Goal: Information Seeking & Learning: Learn about a topic

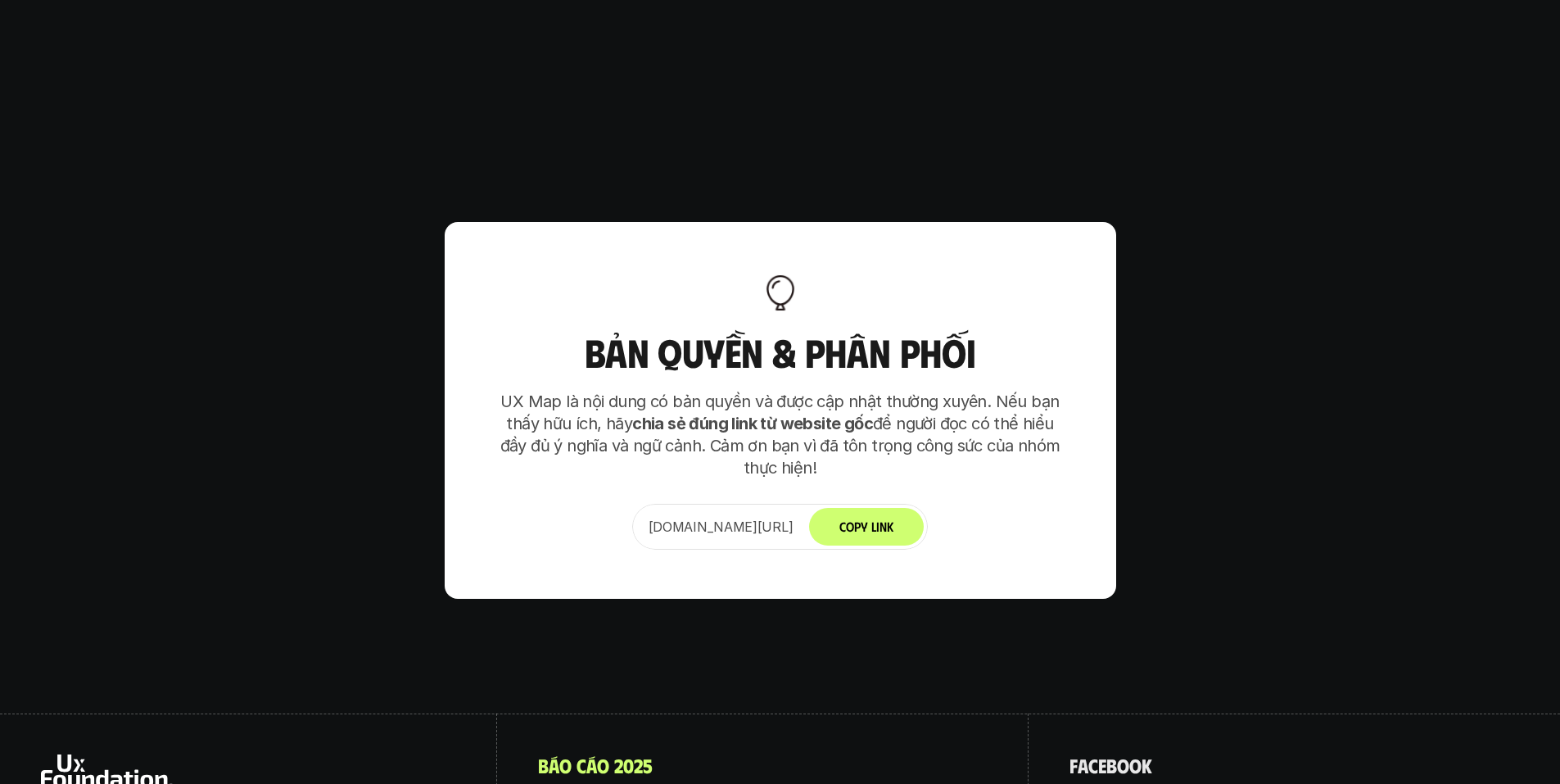
scroll to position [10282, 0]
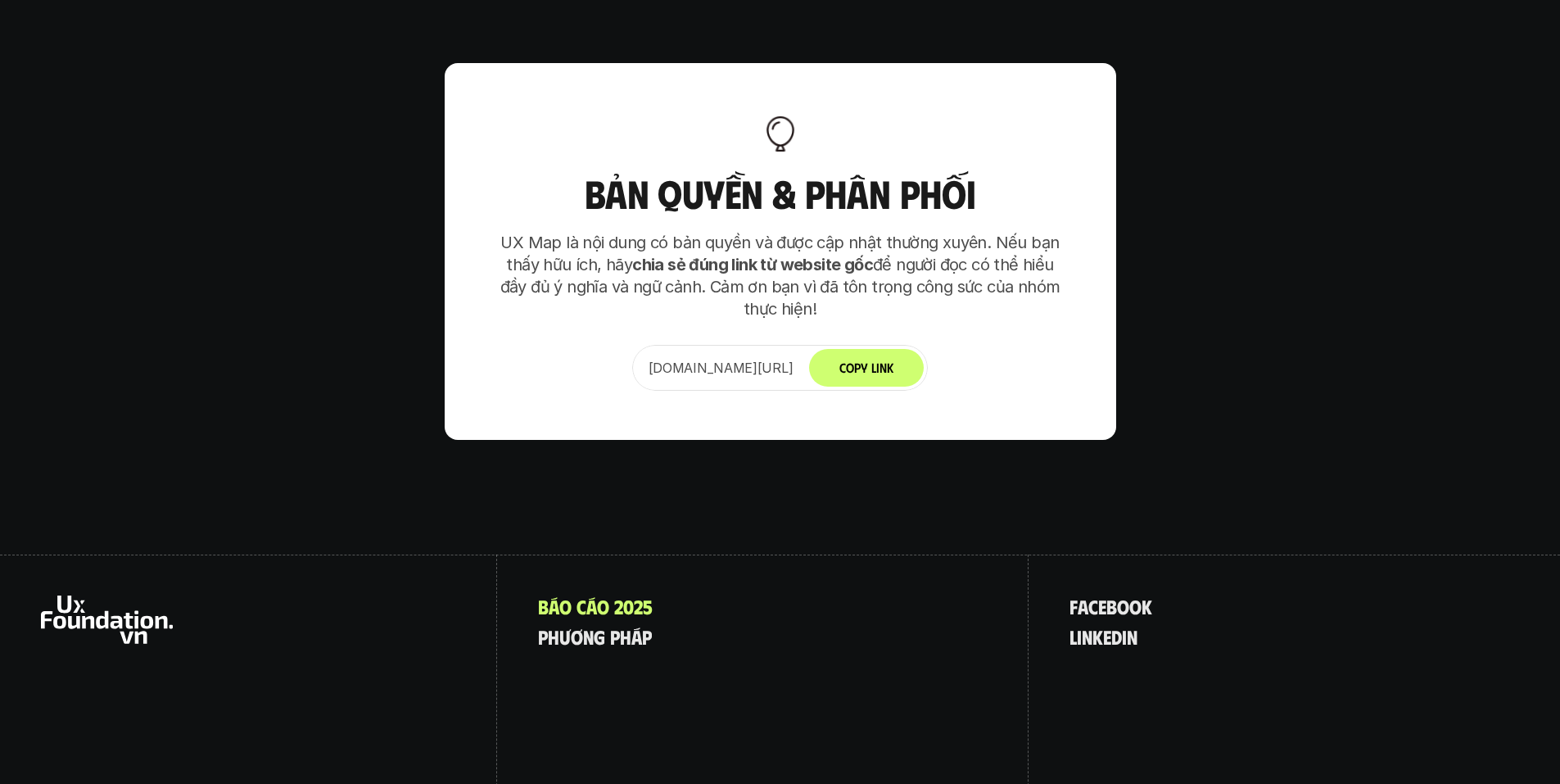
click at [636, 554] on div "B á o c á o 2 0 2 5 p h ư ơ n g p h á p" at bounding box center [763, 699] width 531 height 288
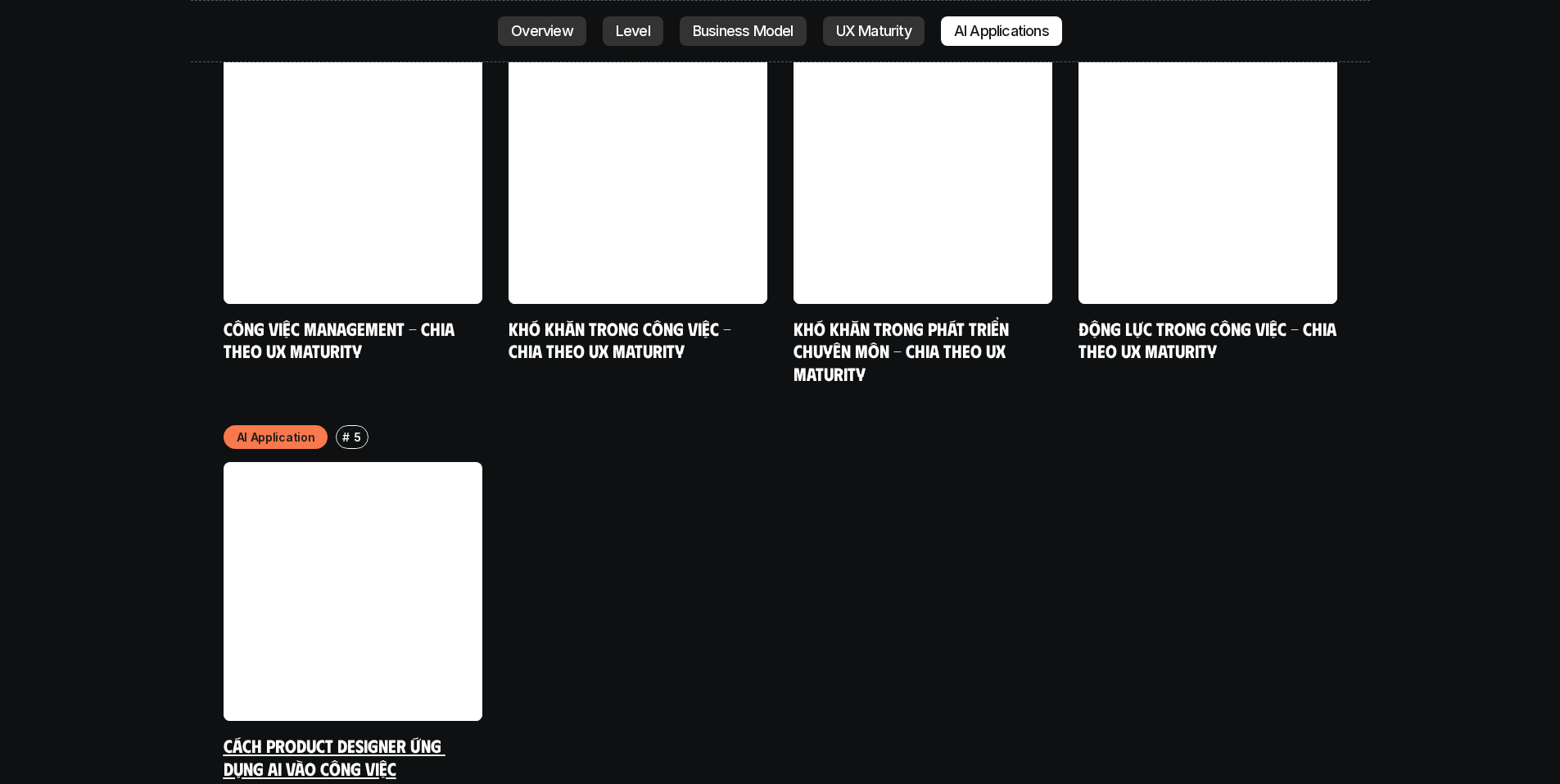
scroll to position [8481, 0]
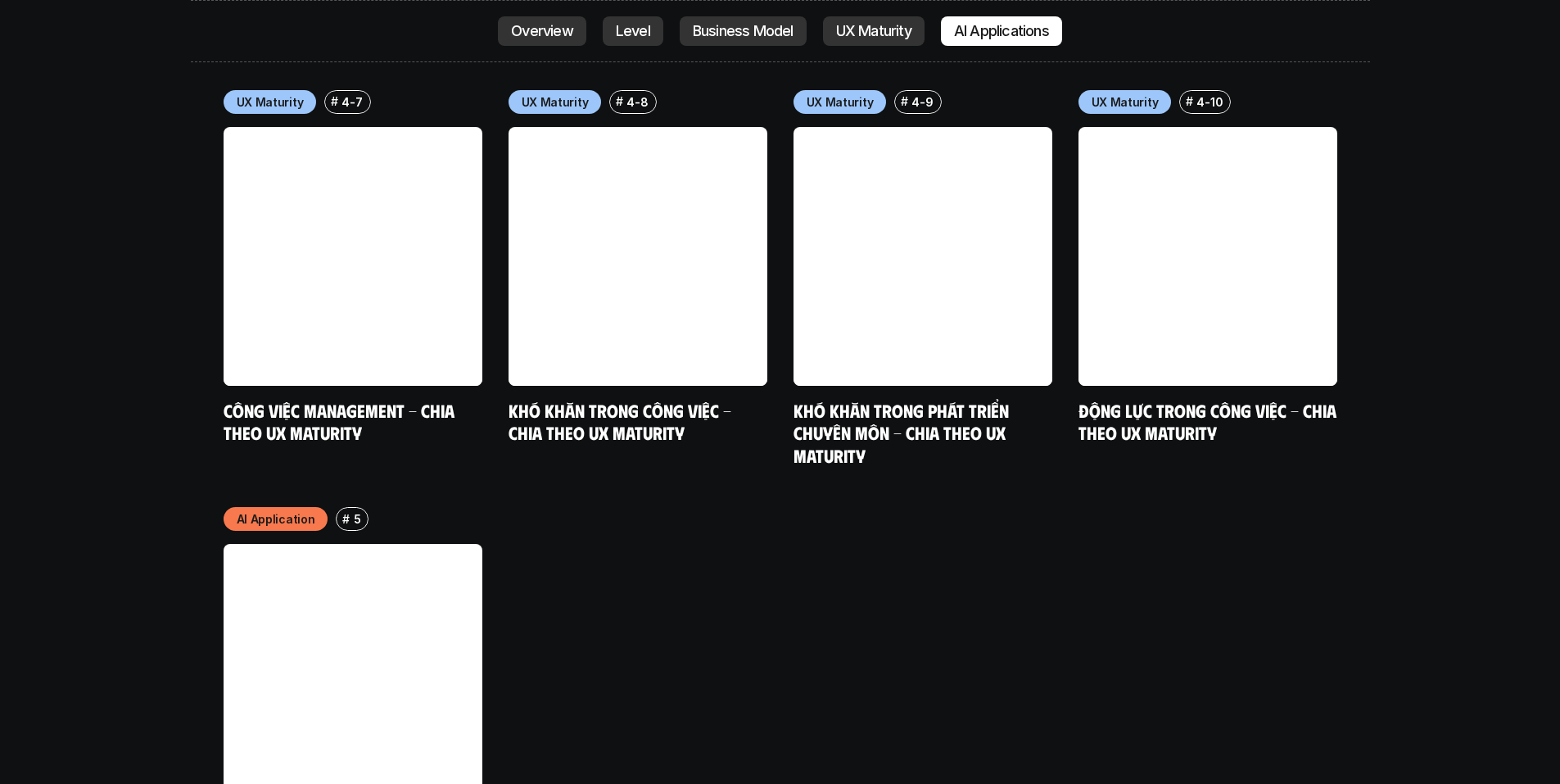
click at [317, 544] on link at bounding box center [353, 673] width 259 height 259
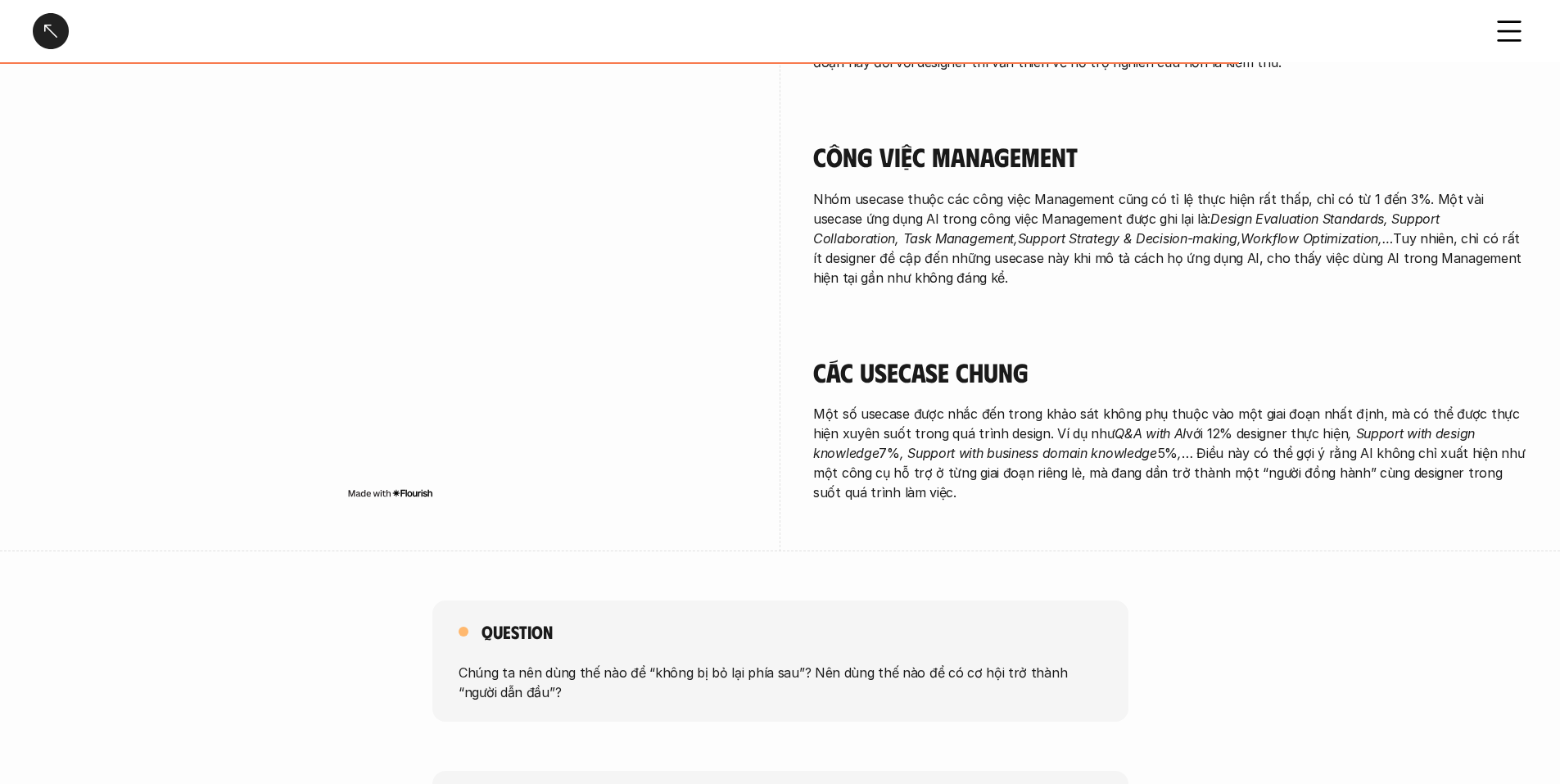
scroll to position [2832, 0]
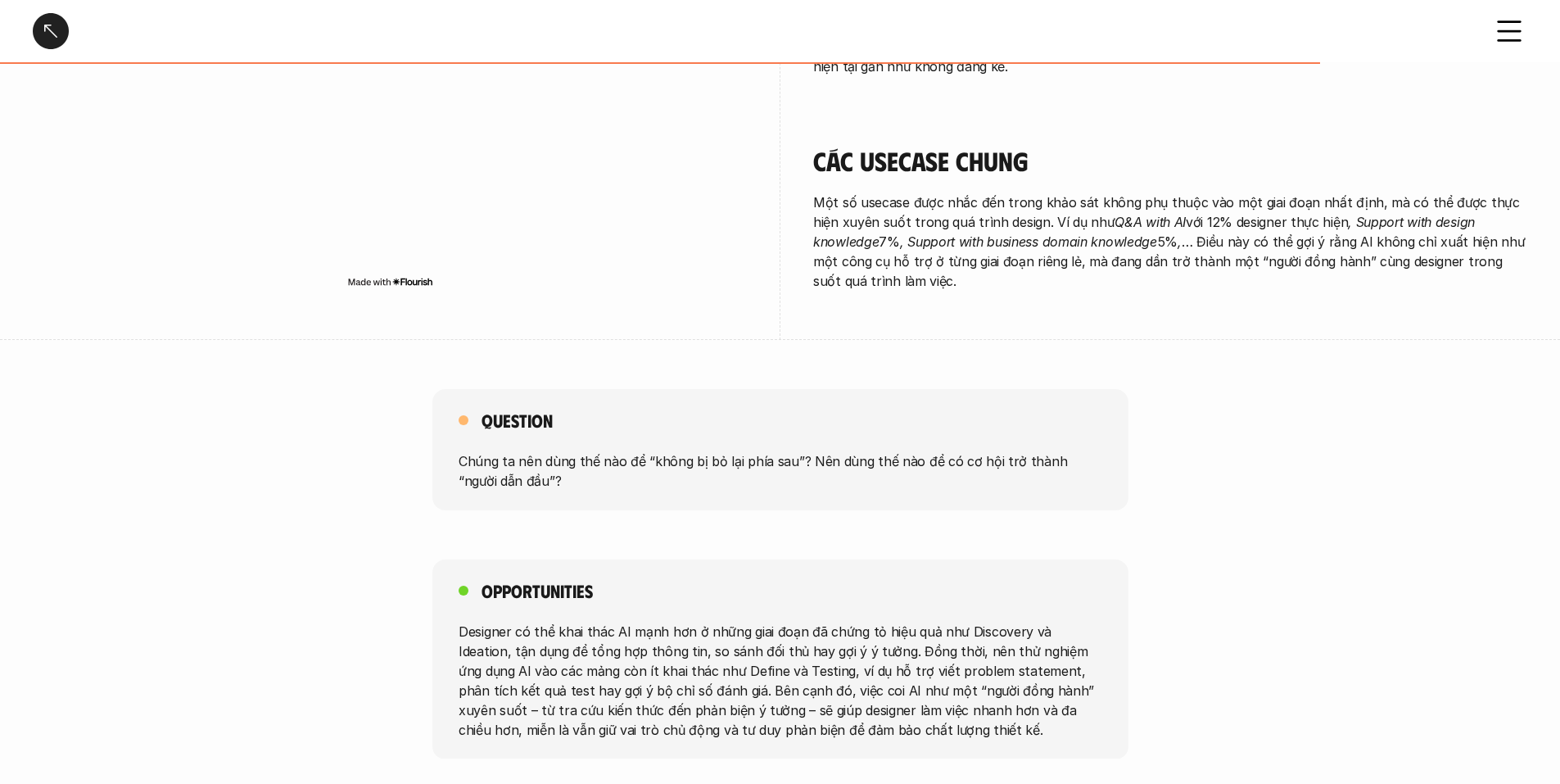
click at [1223, 409] on div "Question Chúng ta nên dùng thế nào để “không bị bỏ lại phía sau”? Nên dùng thế …" at bounding box center [780, 449] width 1560 height 121
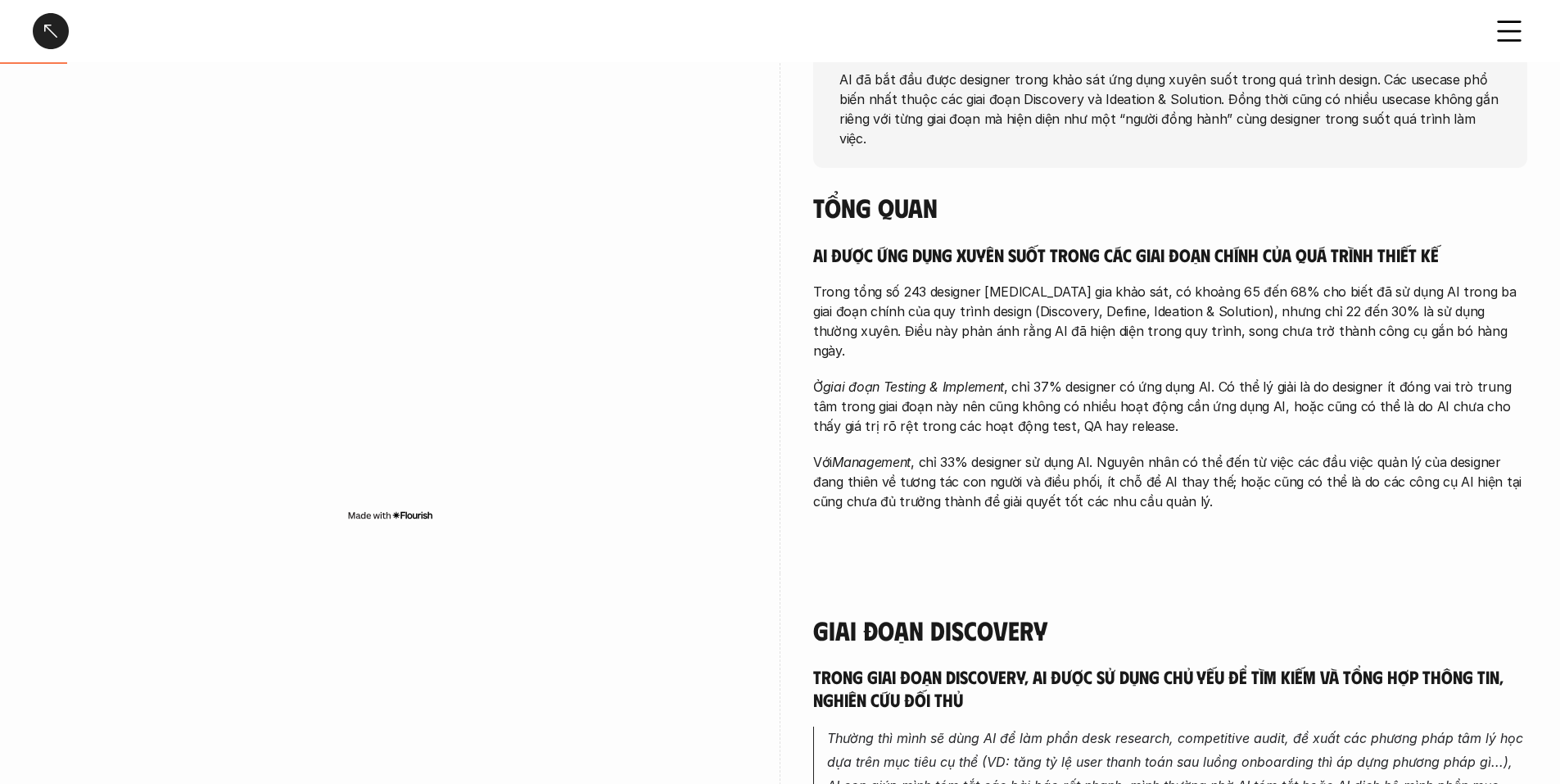
scroll to position [0, 0]
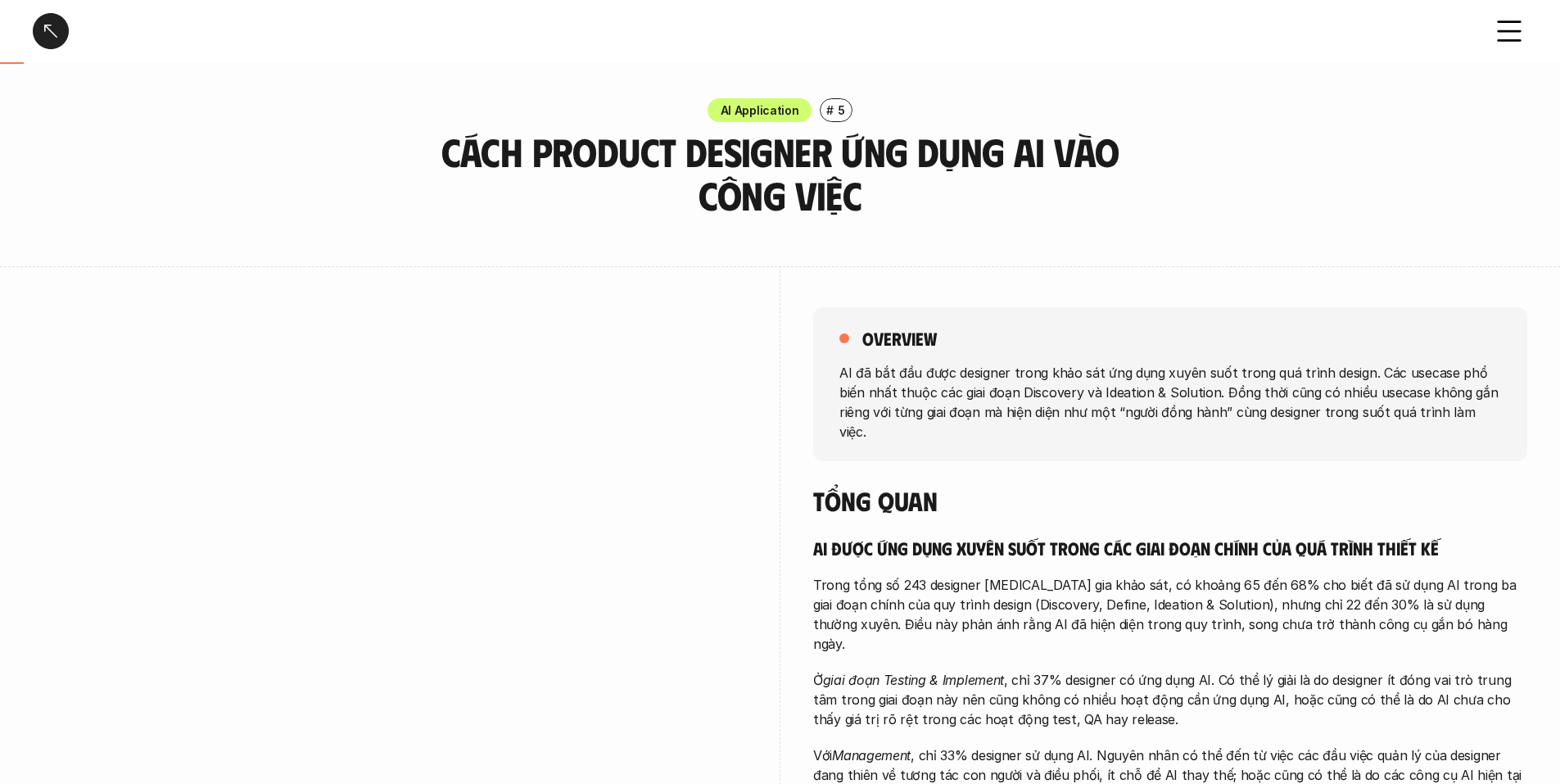
click at [865, 266] on div "overview AI đã bắt đầu được designer trong khảo sát ứng dụng xuyên suốt trong q…" at bounding box center [1170, 559] width 715 height 587
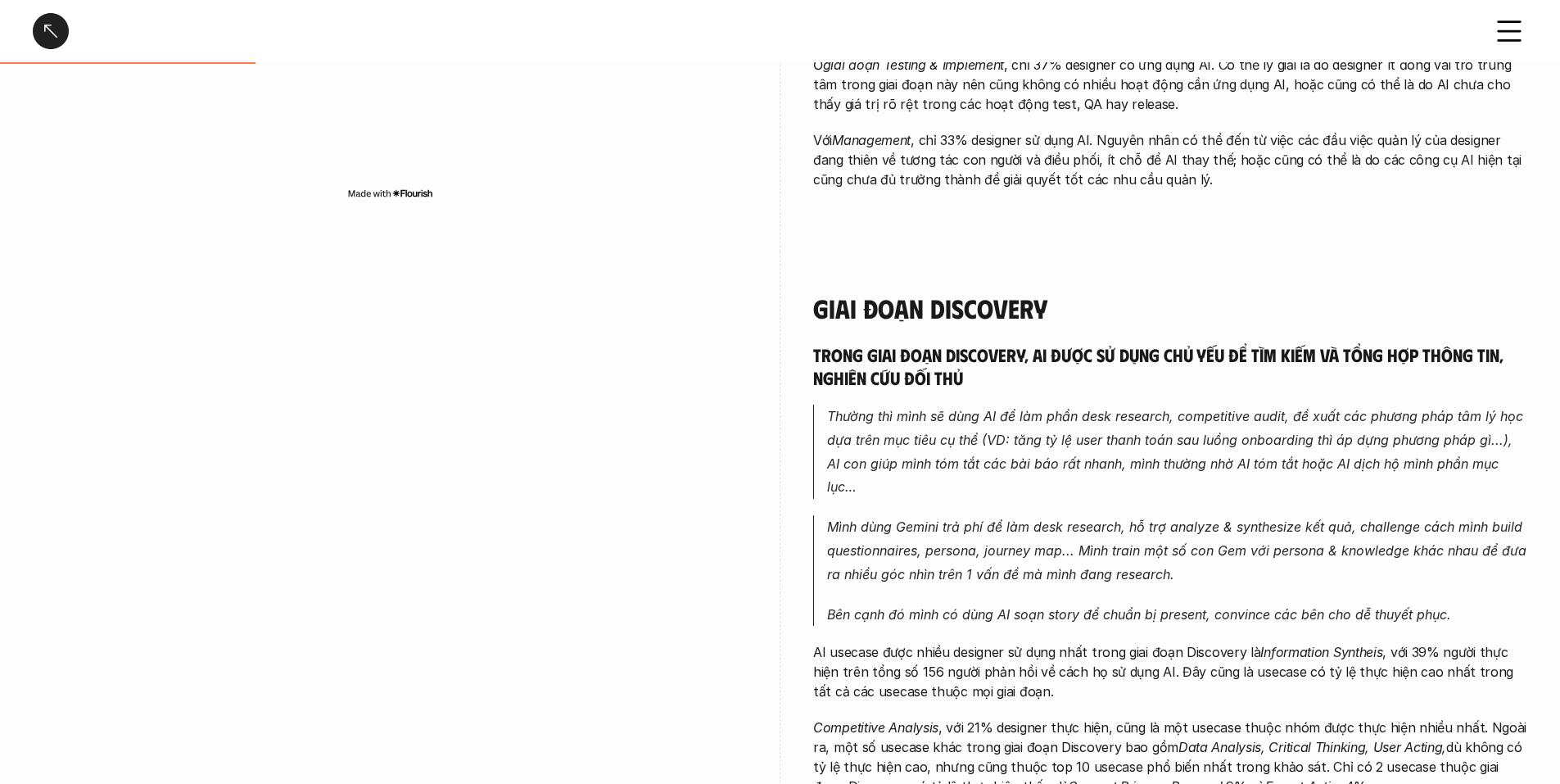
scroll to position [655, 0]
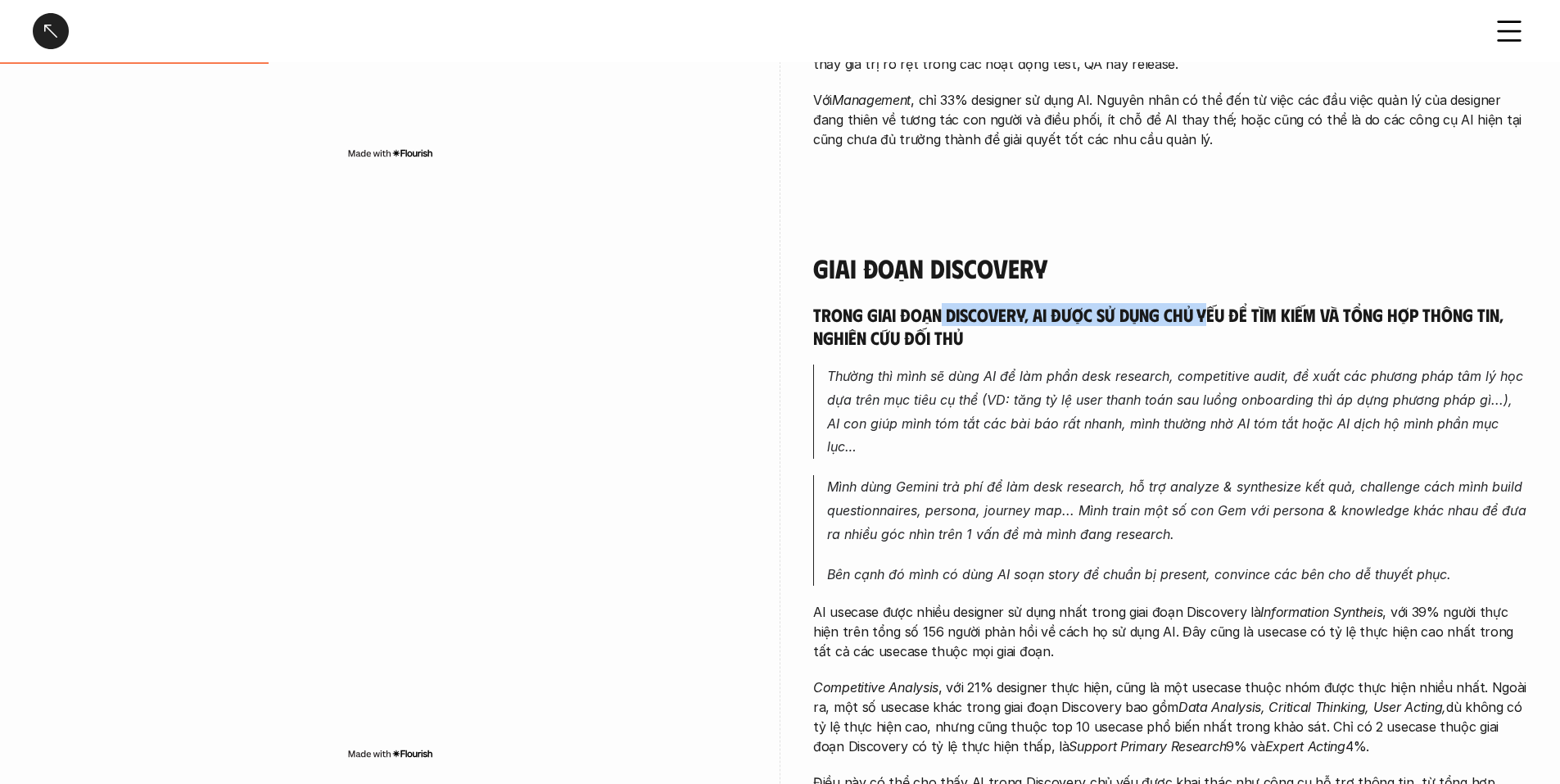
drag, startPoint x: 941, startPoint y: 317, endPoint x: 1210, endPoint y: 323, distance: 269.1
click at [1210, 323] on h5 "Trong giai đoạn Discovery, AI được sử dụng chủ yếu để tìm kiếm và tổng hợp thôn…" at bounding box center [1170, 326] width 715 height 45
drag, startPoint x: 1210, startPoint y: 323, endPoint x: 1115, endPoint y: 340, distance: 96.5
click at [1115, 340] on h5 "Trong giai đoạn Discovery, AI được sử dụng chủ yếu để tìm kiếm và tổng hợp thôn…" at bounding box center [1170, 326] width 715 height 45
drag, startPoint x: 1077, startPoint y: 312, endPoint x: 1238, endPoint y: 321, distance: 161.3
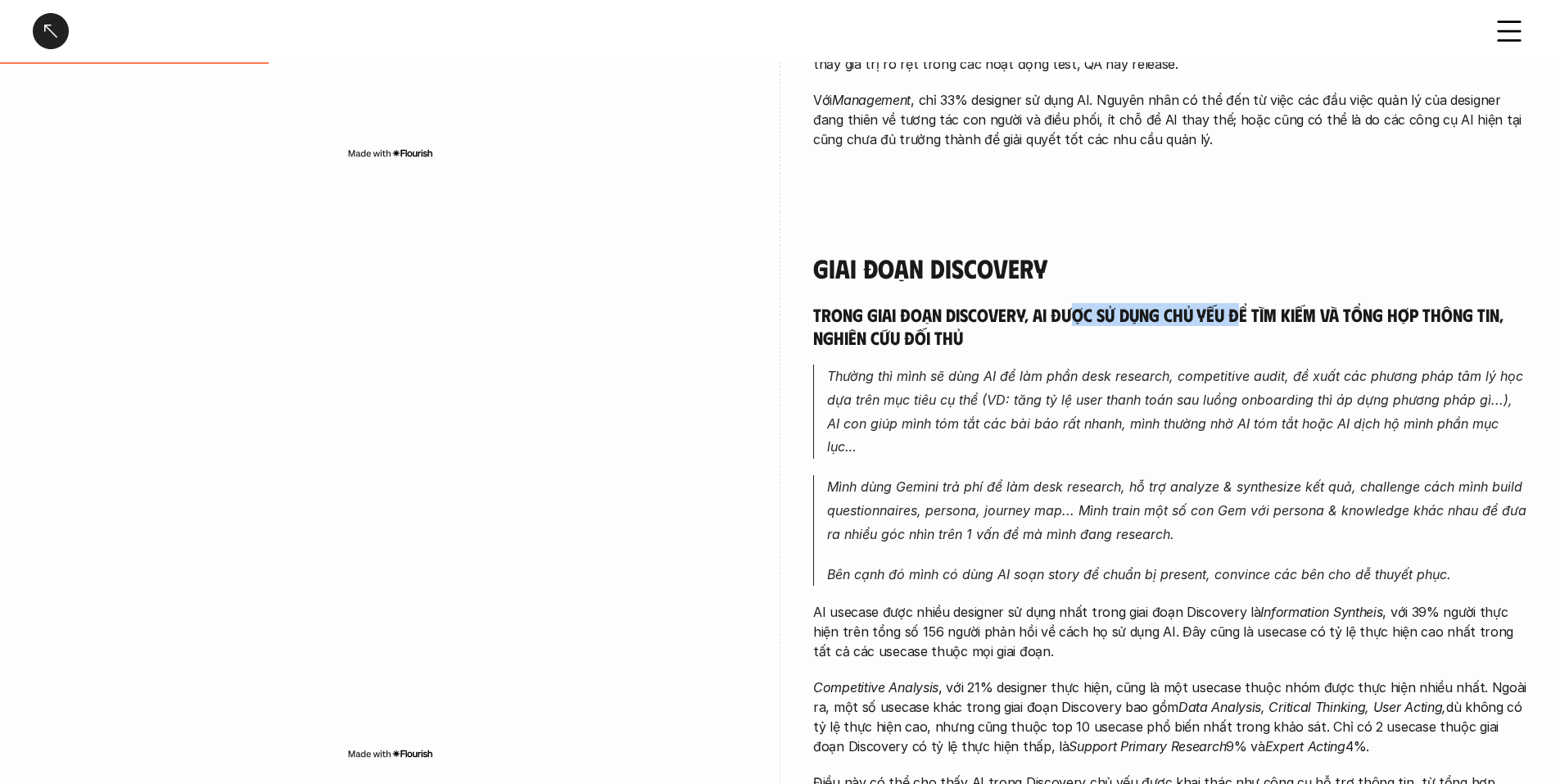
click at [1238, 321] on h5 "Trong giai đoạn Discovery, AI được sử dụng chủ yếu để tìm kiếm và tổng hợp thôn…" at bounding box center [1170, 326] width 715 height 45
drag, startPoint x: 1238, startPoint y: 321, endPoint x: 1201, endPoint y: 330, distance: 38.1
click at [1201, 330] on h5 "Trong giai đoạn Discovery, AI được sử dụng chủ yếu để tìm kiếm và tổng hợp thôn…" at bounding box center [1170, 326] width 715 height 45
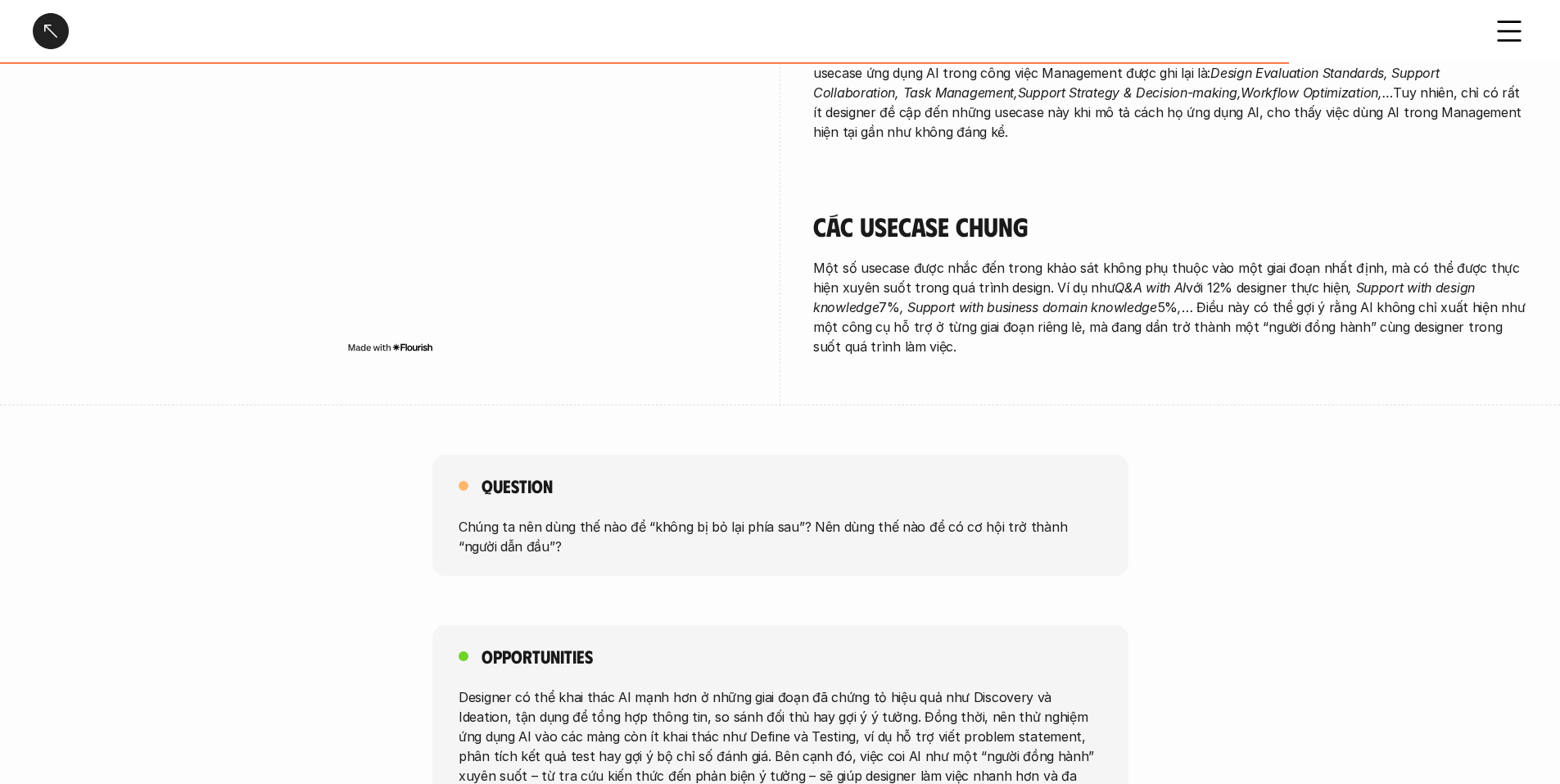
scroll to position [2832, 0]
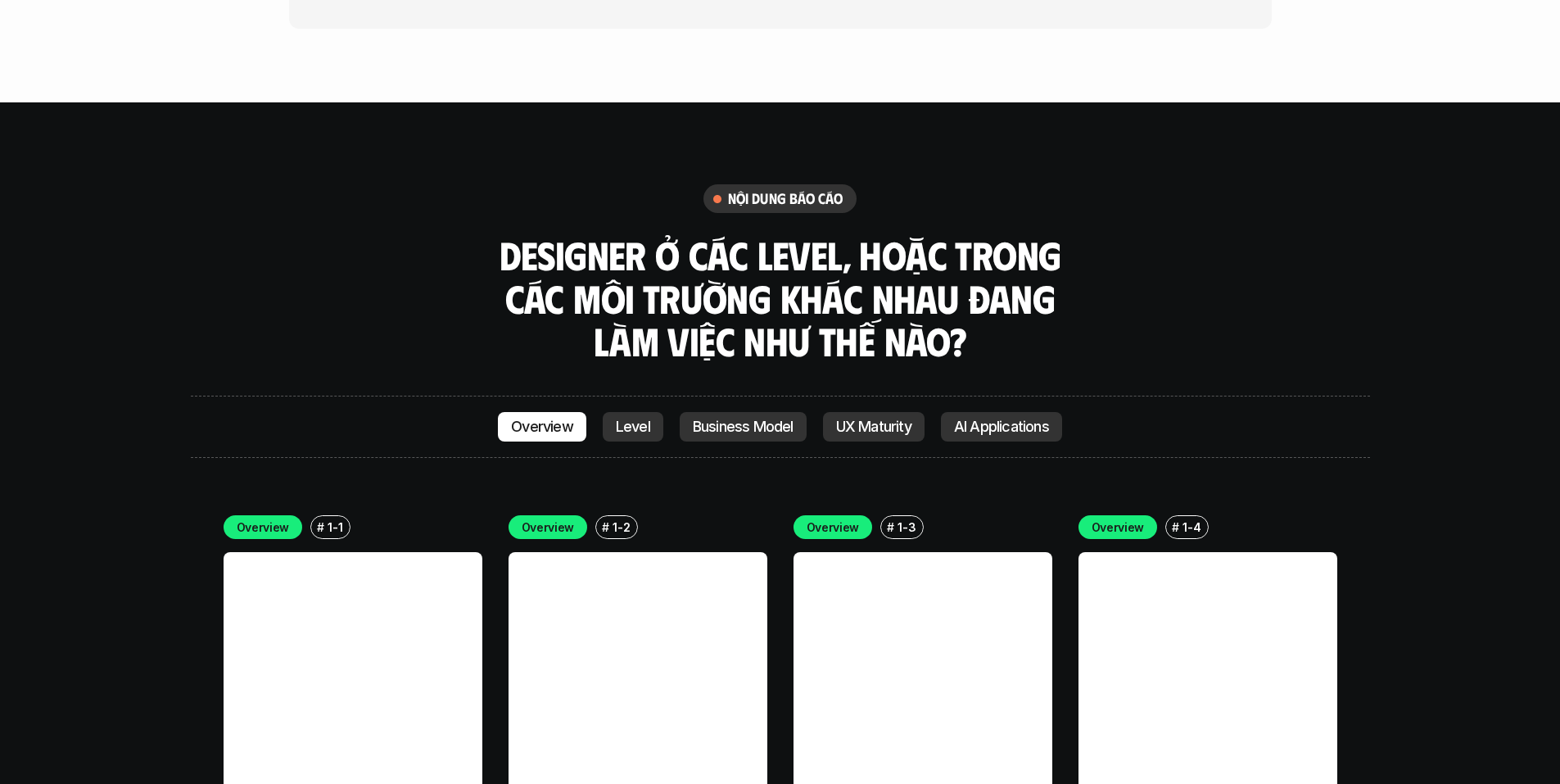
scroll to position [4503, 0]
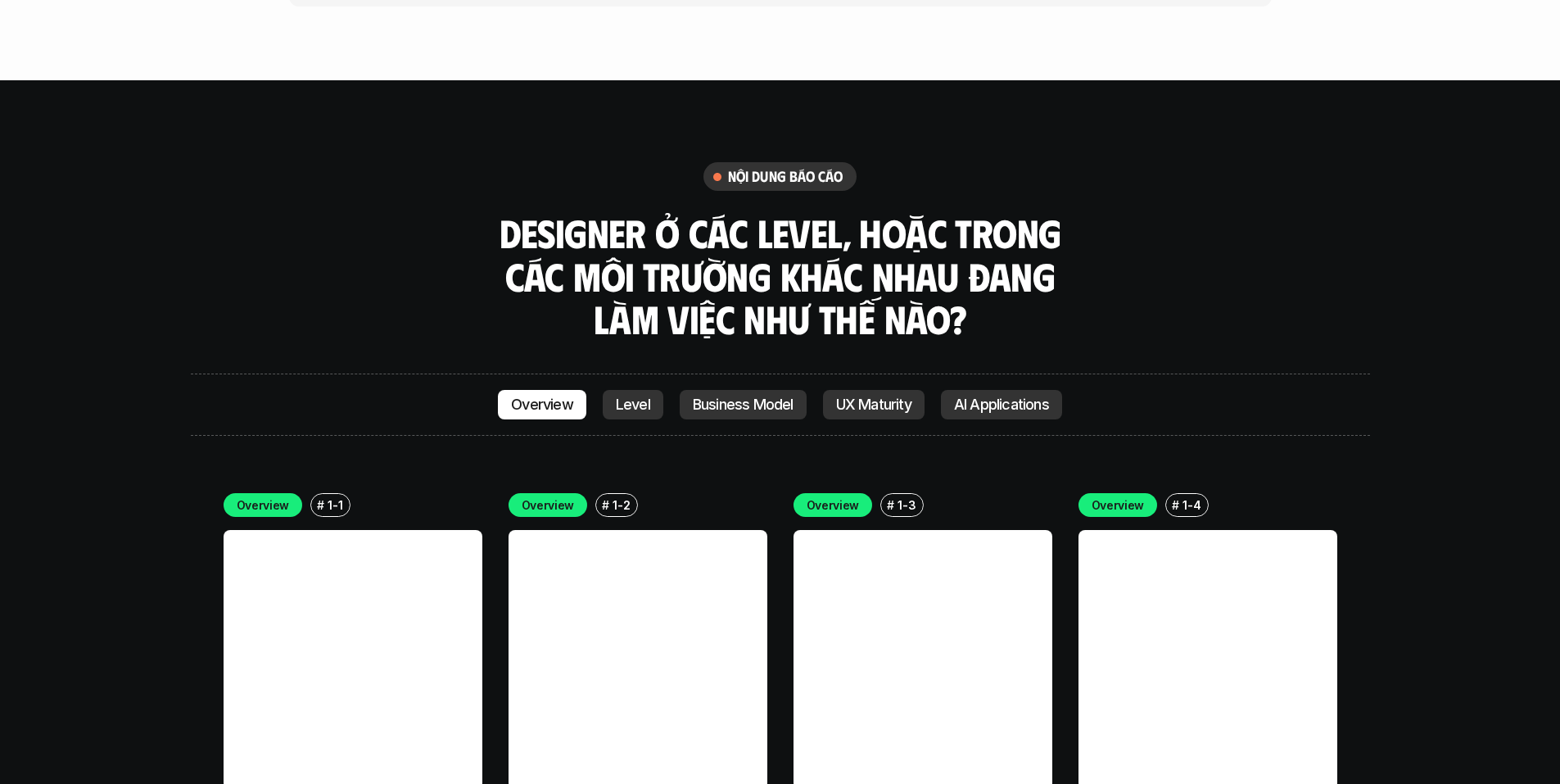
click at [879, 396] on p "UX Maturity" at bounding box center [874, 404] width 75 height 17
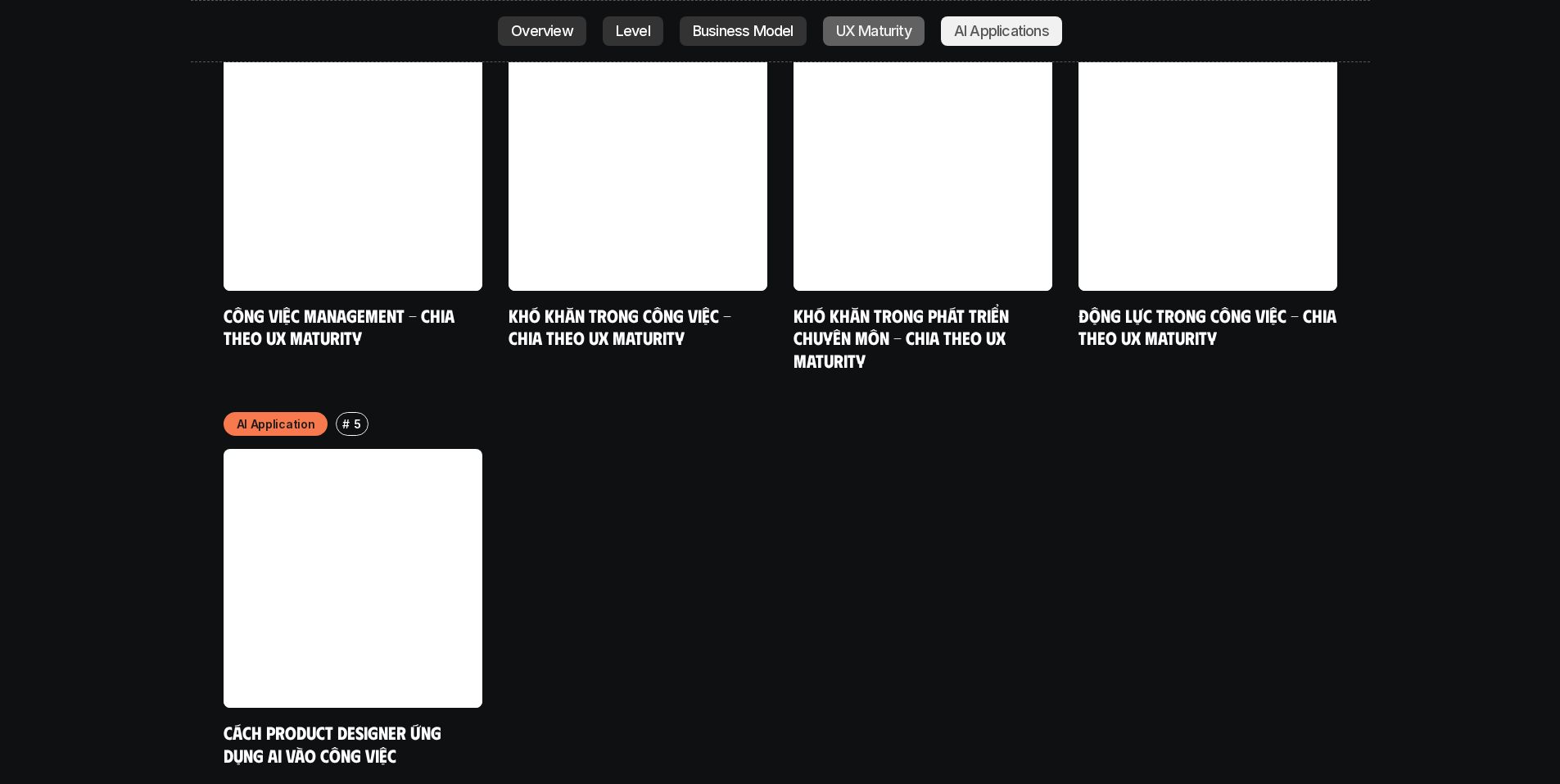
scroll to position [8815, 0]
